Goal: Navigation & Orientation: Find specific page/section

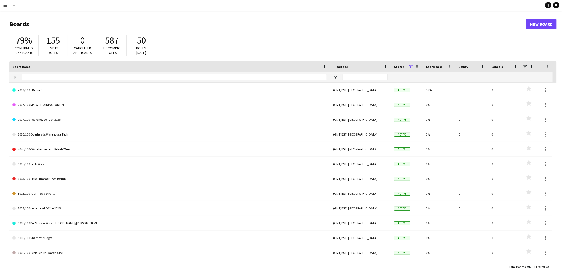
click at [6, 6] on app-icon "Menu" at bounding box center [5, 5] width 4 height 4
